Goal: Information Seeking & Learning: Learn about a topic

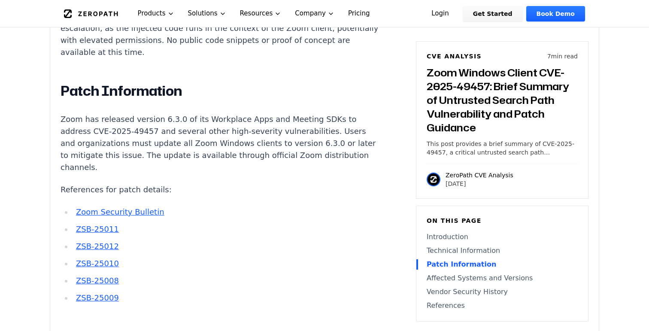
scroll to position [911, 0]
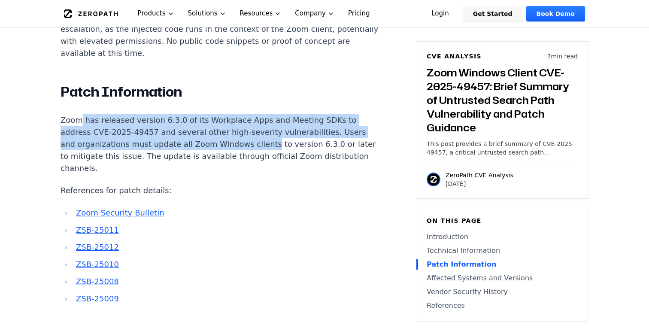
drag, startPoint x: 80, startPoint y: 76, endPoint x: 240, endPoint y: 108, distance: 163.0
click at [240, 114] on p "Zoom has released version 6.3.0 of its Workplace Apps and Meeting SDKs to addre…" at bounding box center [220, 144] width 319 height 60
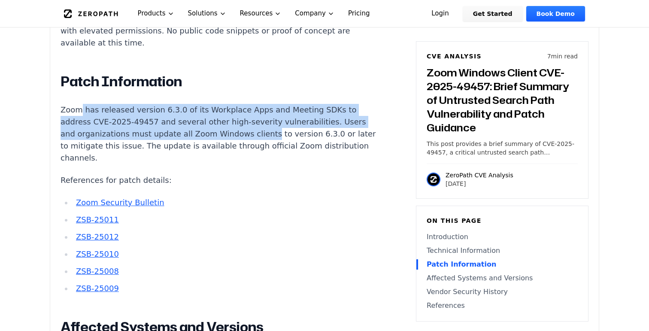
scroll to position [923, 0]
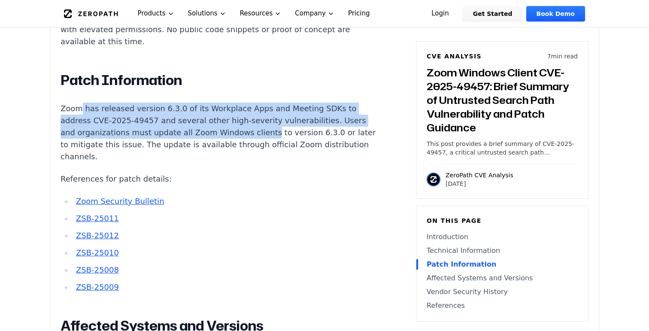
click at [94, 197] on link "Zoom Security Bulletin" at bounding box center [120, 201] width 88 height 9
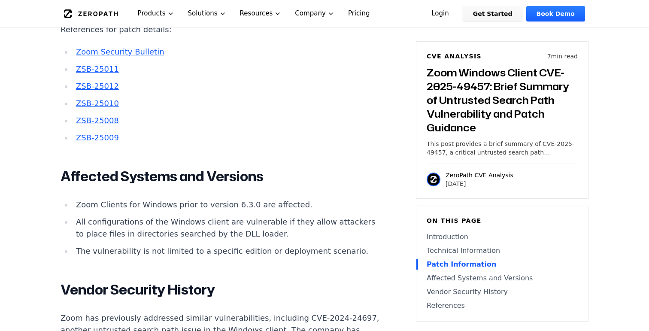
scroll to position [1107, 0]
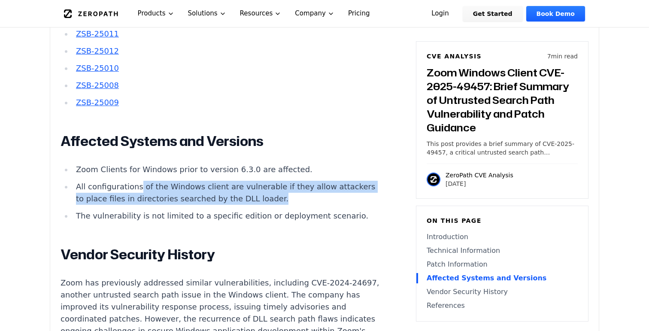
drag, startPoint x: 260, startPoint y: 149, endPoint x: 135, endPoint y: 132, distance: 126.0
click at [135, 181] on li "All configurations of the Windows client are vulnerable if they allow attackers…" at bounding box center [226, 193] width 307 height 24
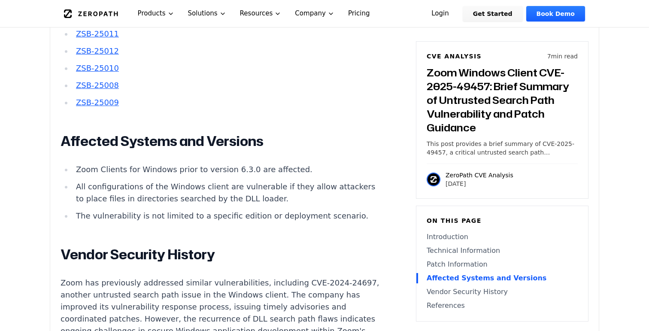
click at [142, 210] on li "The vulnerability is not limited to a specific edition or deployment scenario." at bounding box center [226, 216] width 307 height 12
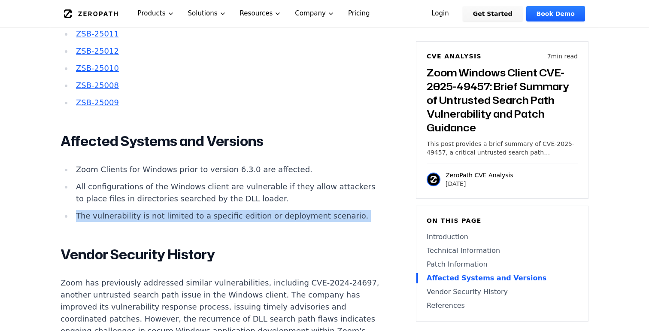
click at [142, 210] on li "The vulnerability is not limited to a specific edition or deployment scenario." at bounding box center [226, 216] width 307 height 12
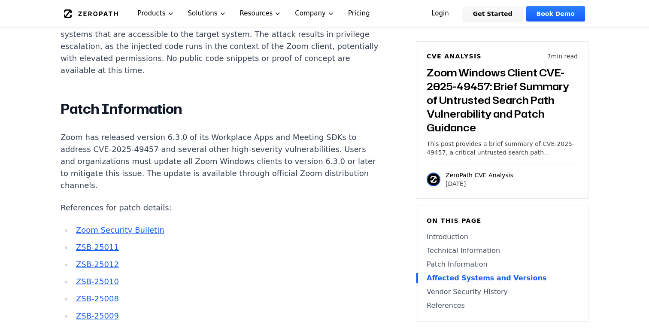
scroll to position [888, 0]
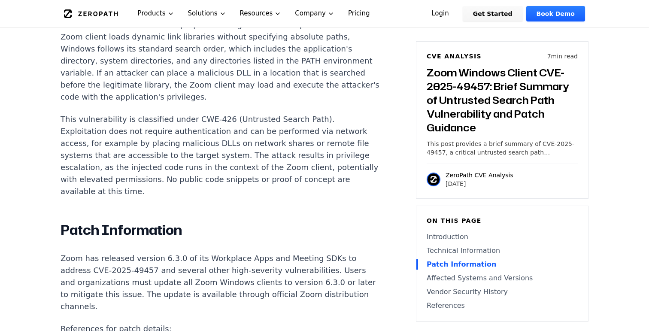
scroll to position [768, 0]
